Goal: Navigation & Orientation: Find specific page/section

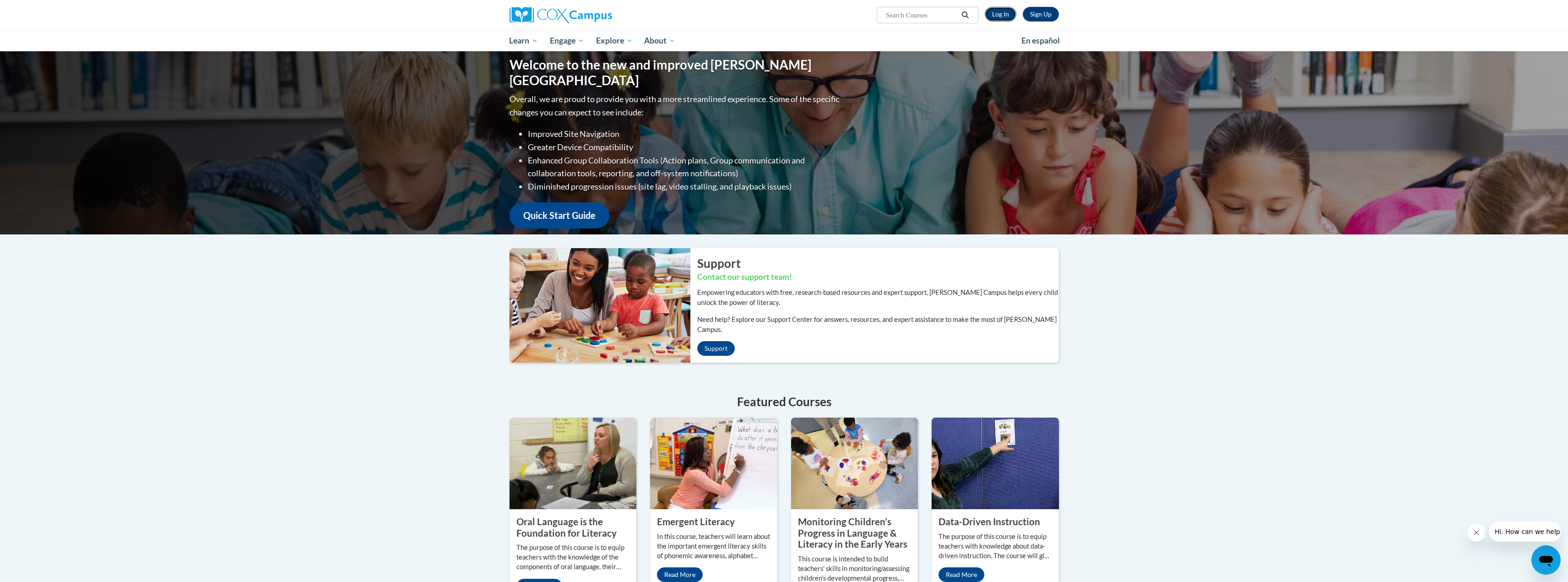
click at [1003, 12] on link "Log In" at bounding box center [1001, 14] width 32 height 15
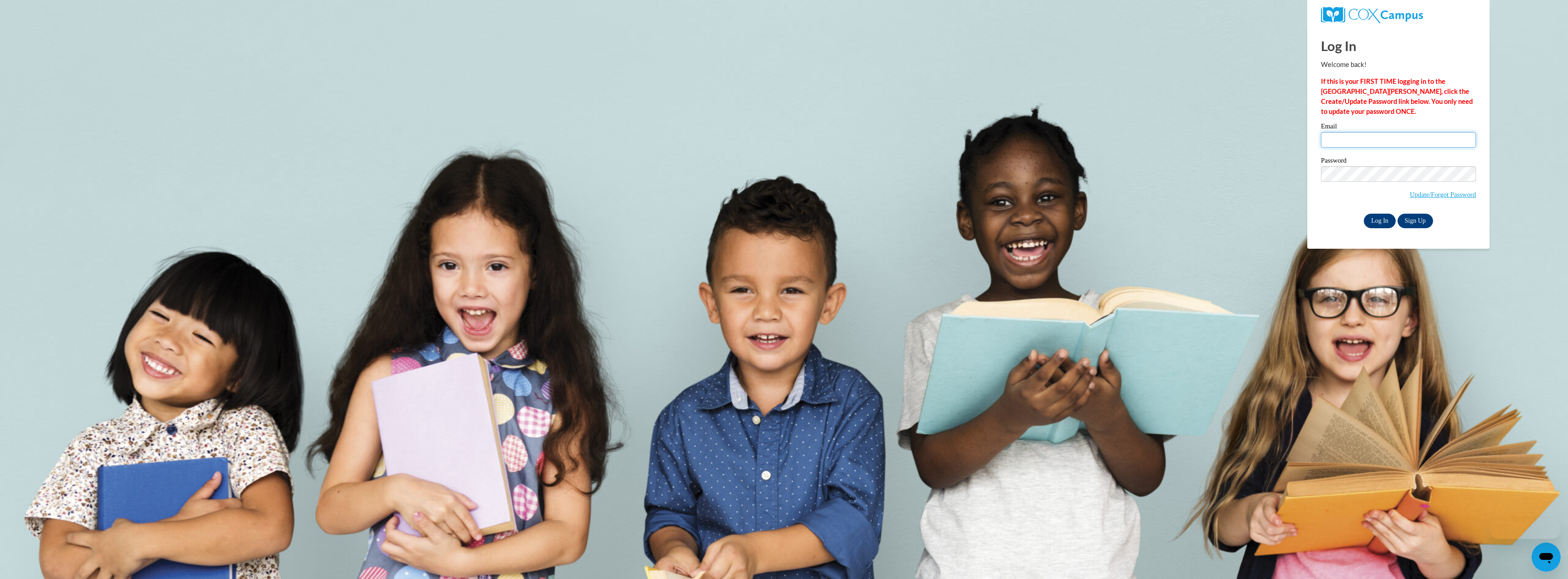
type input "admin@agile.net"
click at [1368, 220] on input "Log In" at bounding box center [1380, 221] width 32 height 15
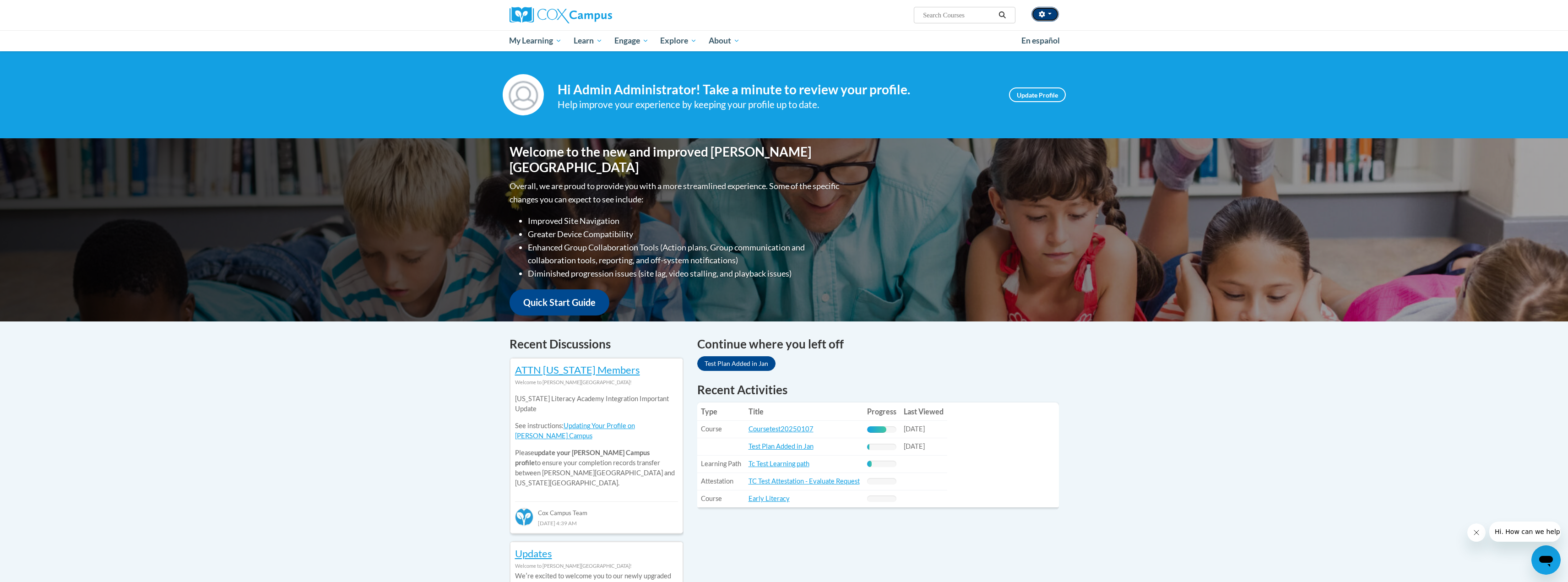
click at [1054, 15] on button "button" at bounding box center [1045, 14] width 28 height 15
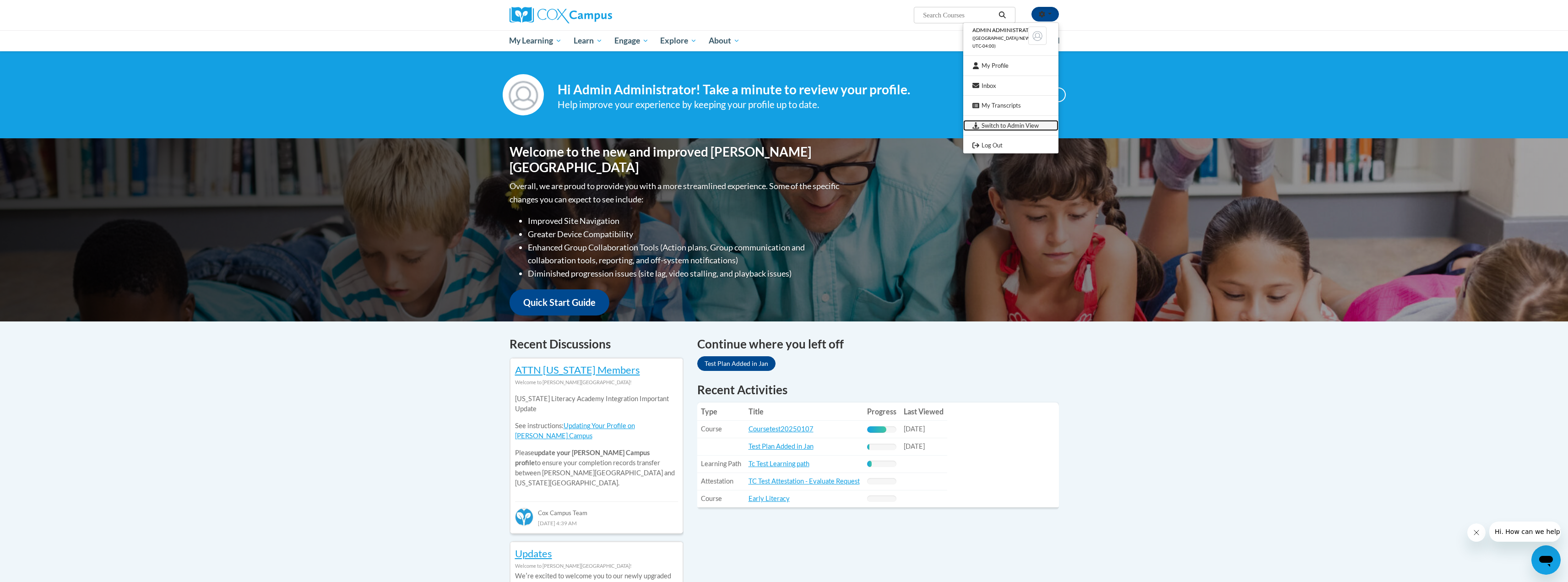
click at [1021, 123] on link "Switch to Admin View" at bounding box center [1011, 125] width 95 height 12
